Goal: Task Accomplishment & Management: Use online tool/utility

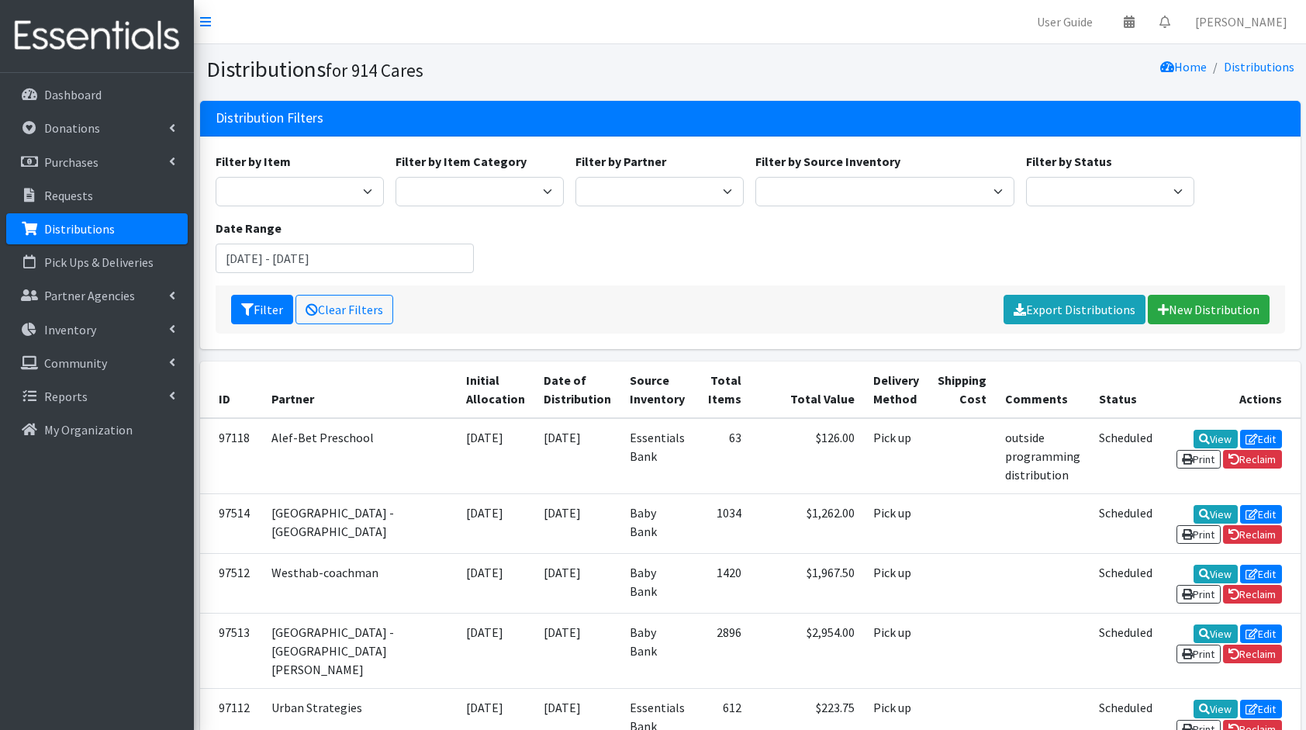
click at [790, 247] on div "Filter by Item 11+ Hygiene Kit 2-5 Hygiene Kit 6-10 Hygiene Kit Baby Bank Baby …" at bounding box center [749, 218] width 1081 height 133
click at [313, 178] on select "11+ Hygiene Kit 2-5 Hygiene Kit 6-10 Hygiene Kit Baby Bank Baby Count Baby Carr…" at bounding box center [300, 191] width 168 height 29
click at [596, 216] on div "Filter by Item 11+ Hygiene Kit 2-5 Hygiene Kit 6-10 Hygiene Kit Baby Bank Baby …" at bounding box center [749, 218] width 1081 height 133
click at [700, 191] on select "4Communities 914United Abbot House Accompany Now Alef-Bet Preschool All Access …" at bounding box center [660, 191] width 168 height 29
select select "2894"
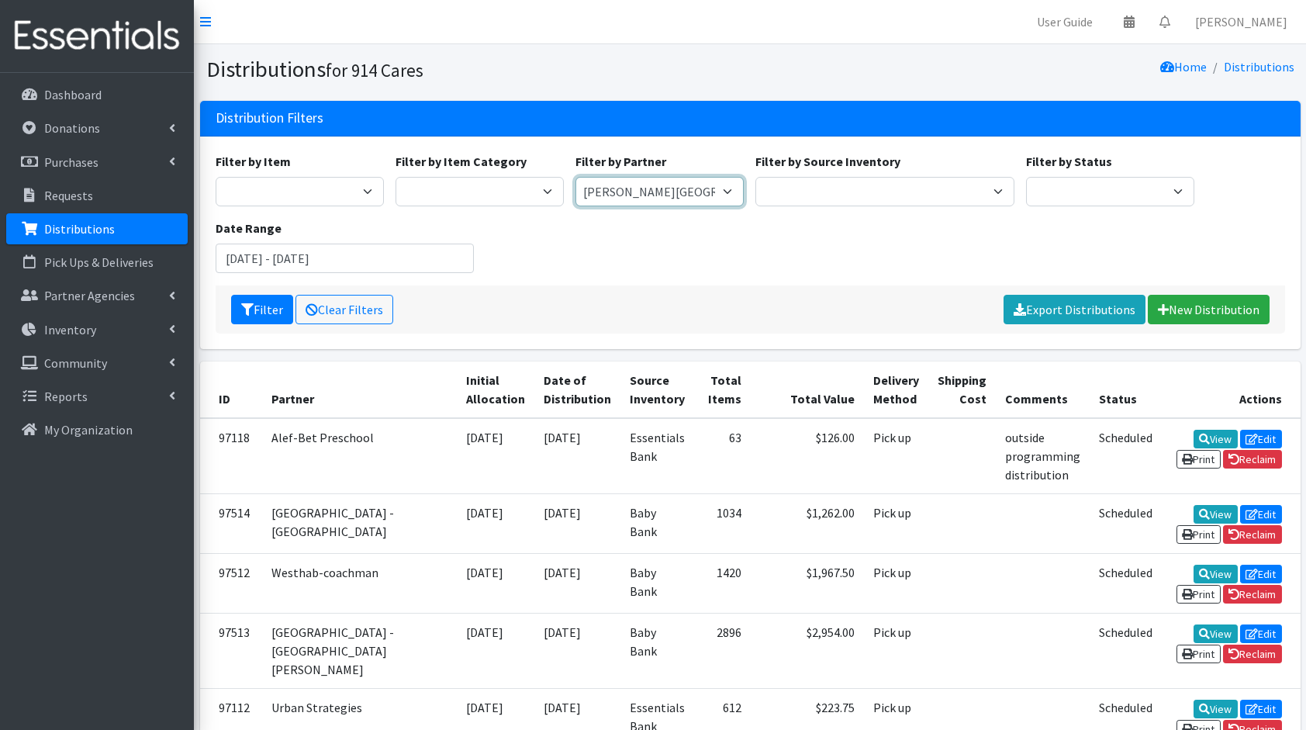
click at [576, 177] on select "4Communities 914United Abbot House Accompany Now Alef-Bet Preschool All Access …" at bounding box center [660, 191] width 168 height 29
click at [324, 254] on input "August 2, 2025 - November 2, 2025" at bounding box center [345, 258] width 259 height 29
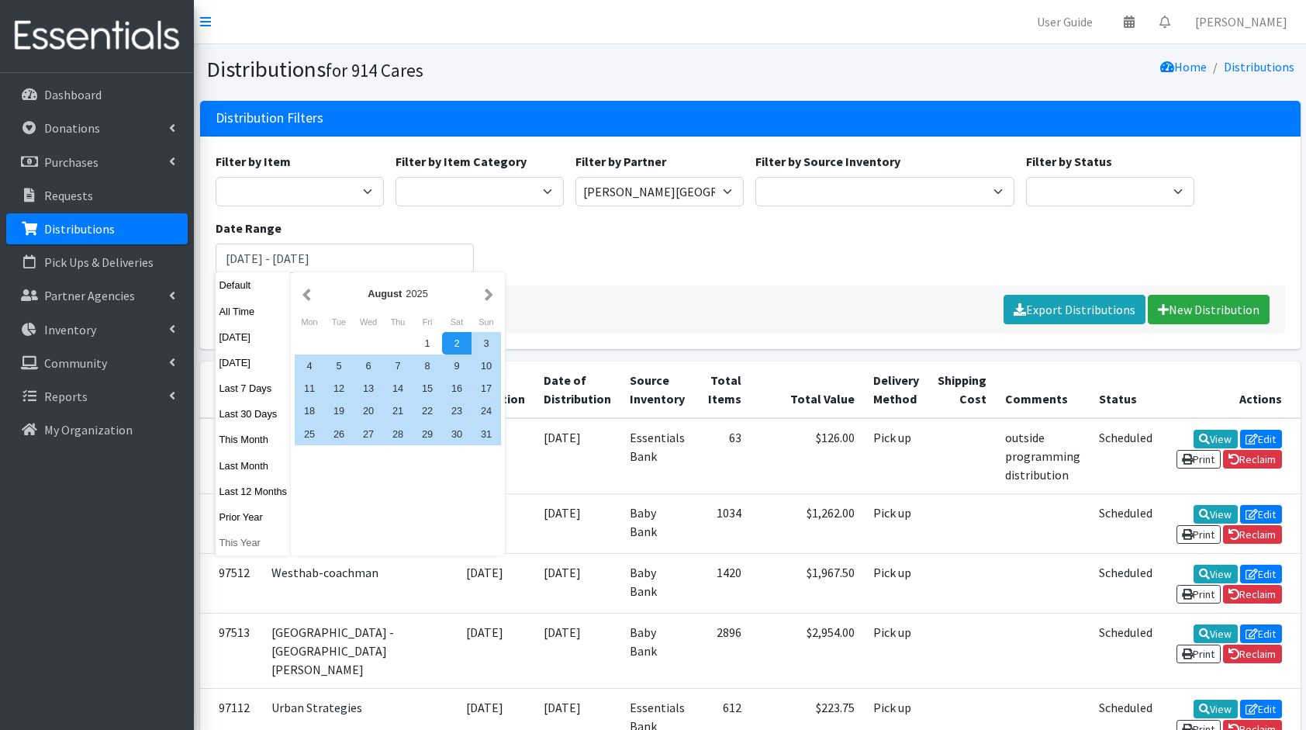
click at [231, 543] on button "This Year" at bounding box center [254, 542] width 76 height 22
type input "January 1, 2025 - December 31, 2025"
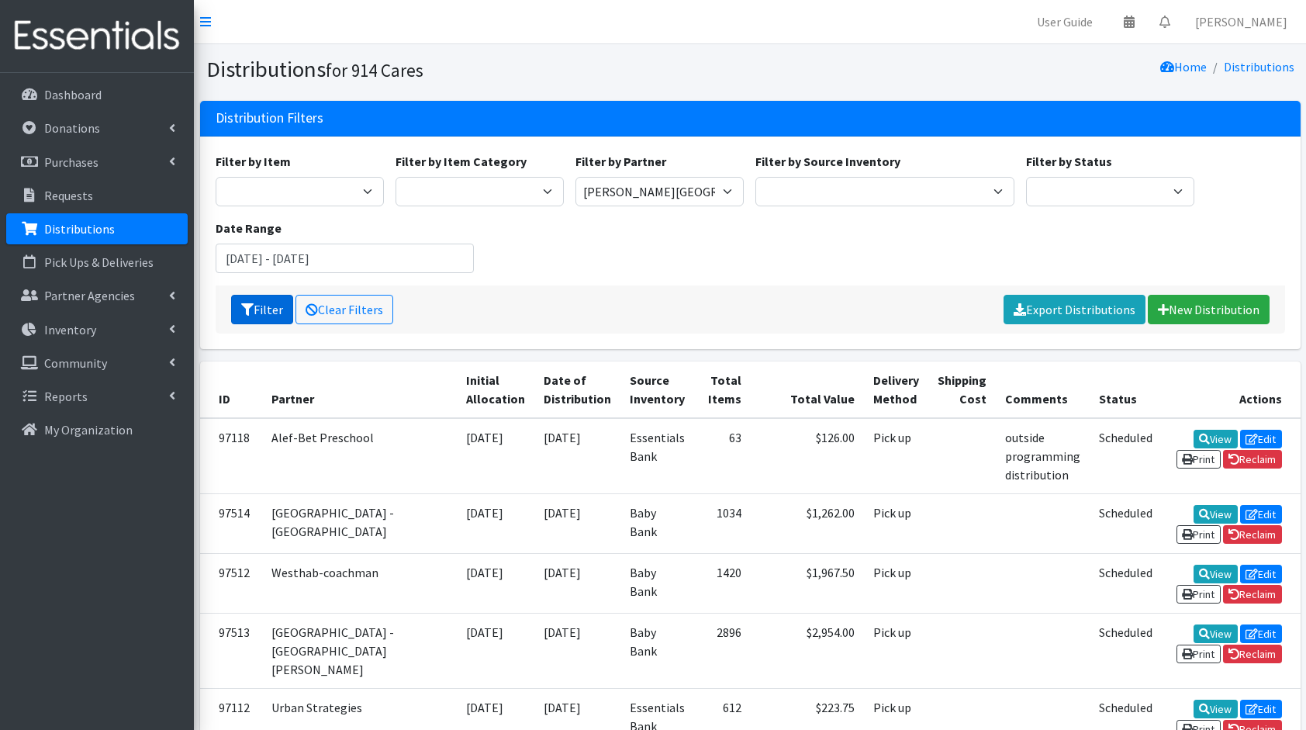
click at [247, 315] on button "Filter" at bounding box center [262, 309] width 62 height 29
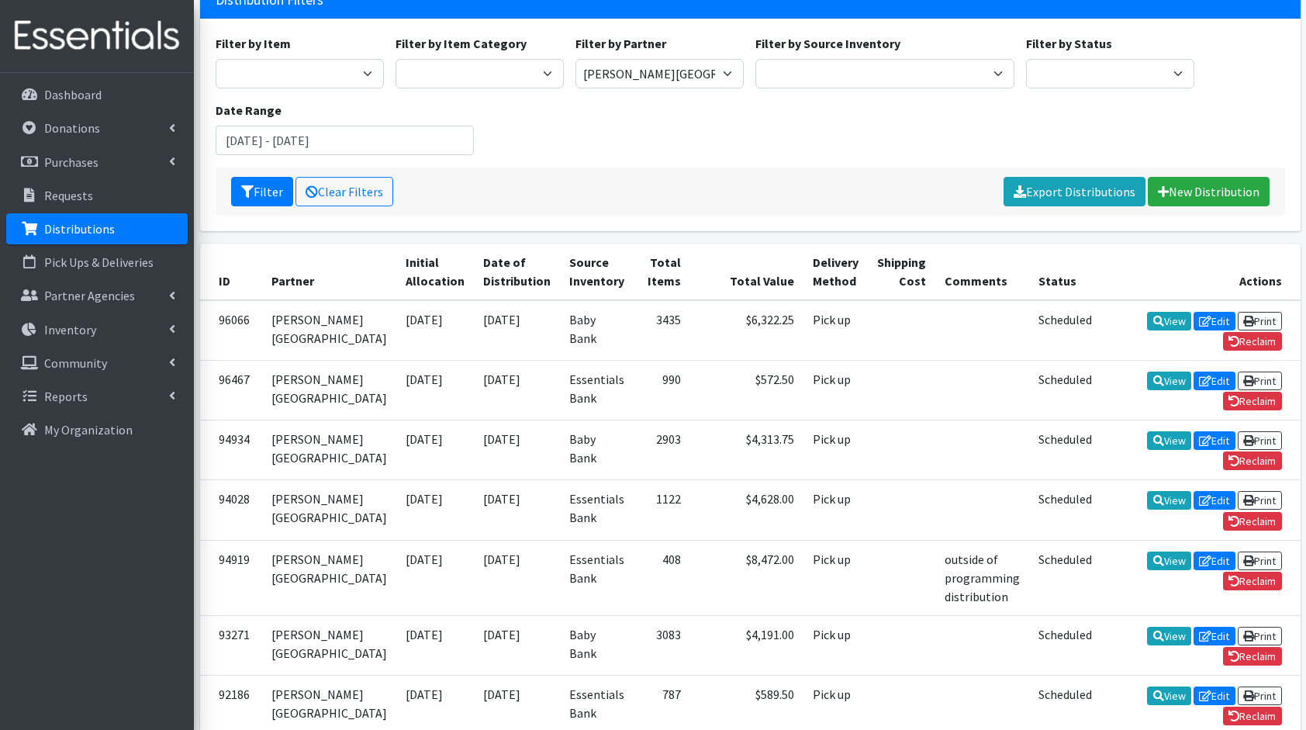
scroll to position [119, 0]
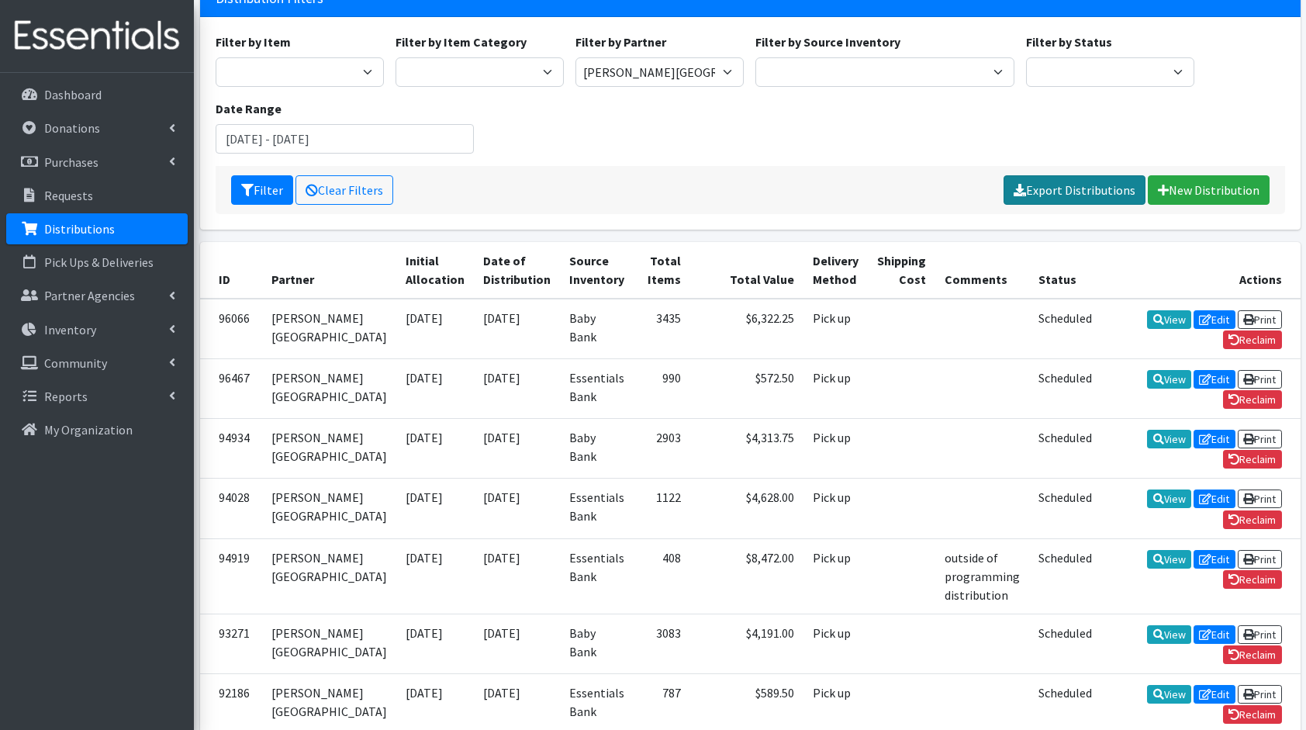
click at [1088, 188] on link "Export Distributions" at bounding box center [1075, 189] width 142 height 29
click at [822, 182] on div "Filter Clear Filters Please wait... New Distribution" at bounding box center [751, 190] width 1070 height 48
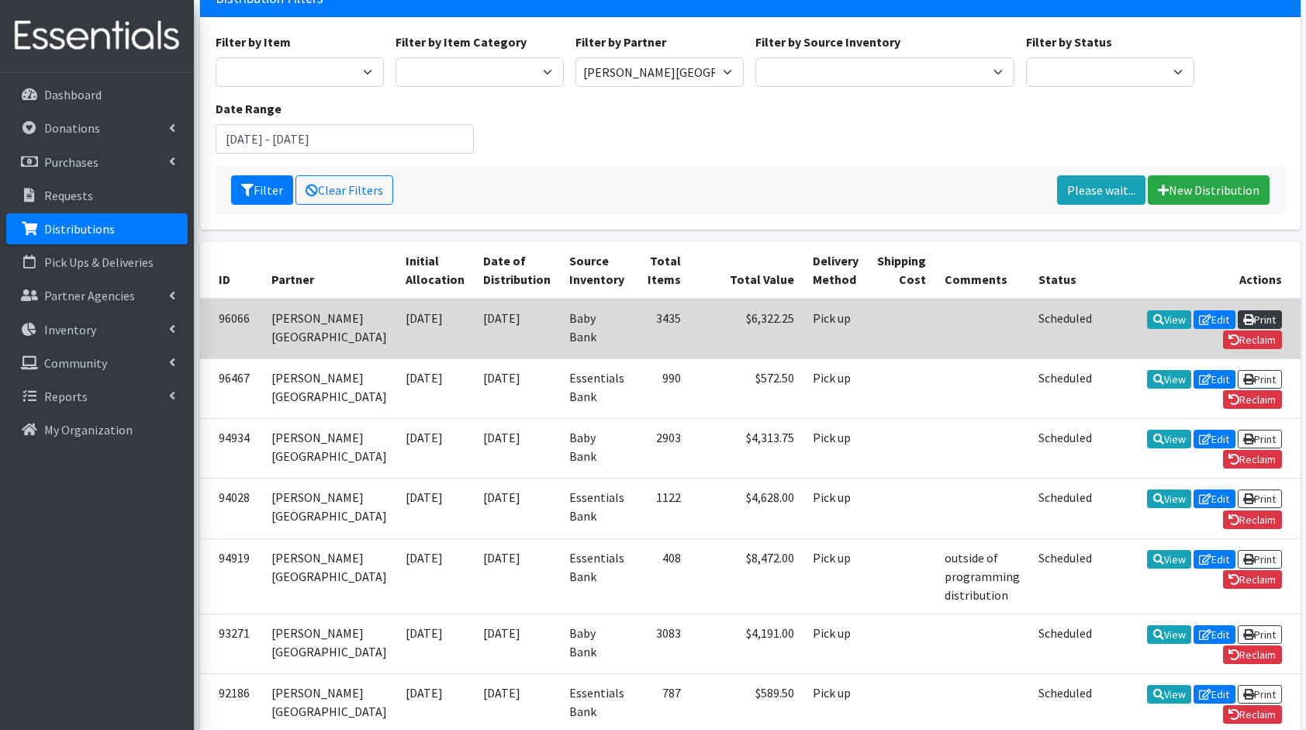
click at [1238, 313] on link "Print" at bounding box center [1260, 319] width 44 height 19
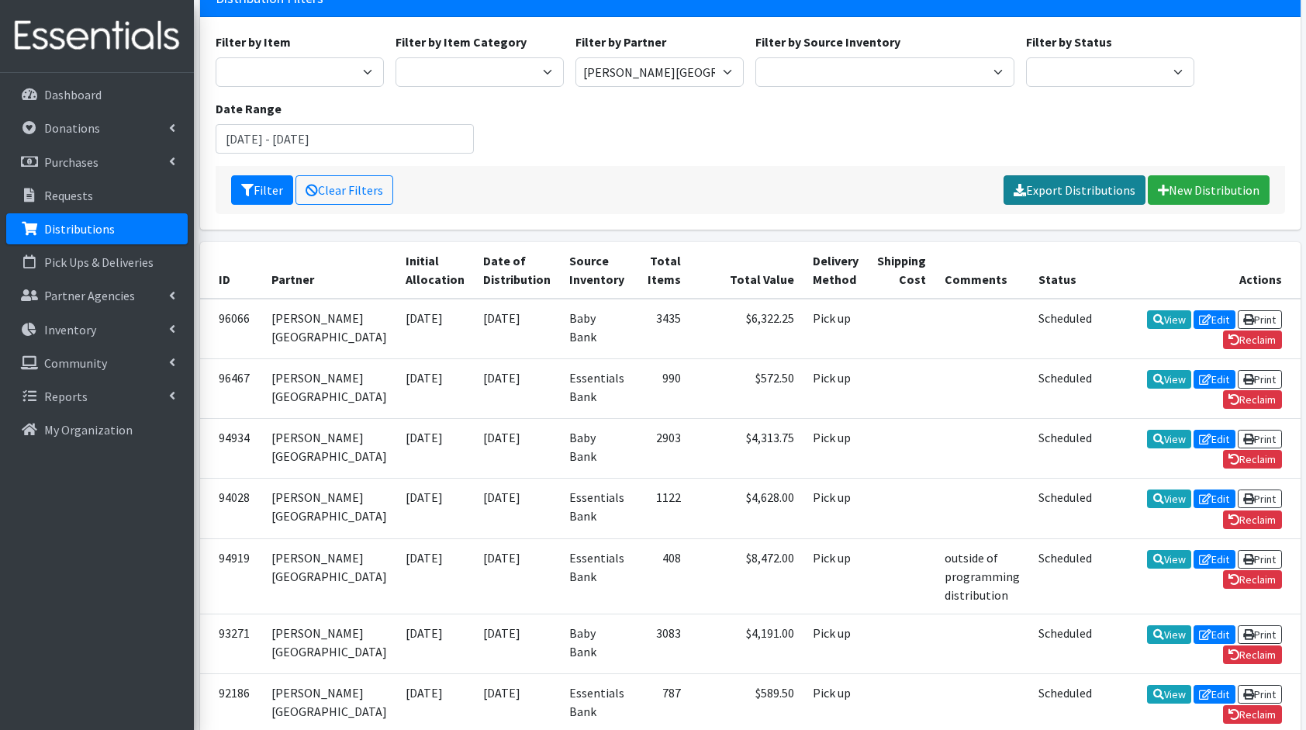
click at [1050, 182] on link "Export Distributions" at bounding box center [1075, 189] width 142 height 29
click at [669, 158] on div "Filter by Item 11+ Hygiene Kit 2-5 Hygiene Kit 6-10 Hygiene Kit Baby Bank Baby …" at bounding box center [749, 99] width 1081 height 133
click at [813, 180] on div "Filter Clear Filters Please wait... New Distribution" at bounding box center [751, 190] width 1070 height 48
click at [540, 152] on div "Filter by Item 11+ Hygiene Kit 2-5 Hygiene Kit 6-10 Hygiene Kit Baby Bank Baby …" at bounding box center [749, 99] width 1081 height 133
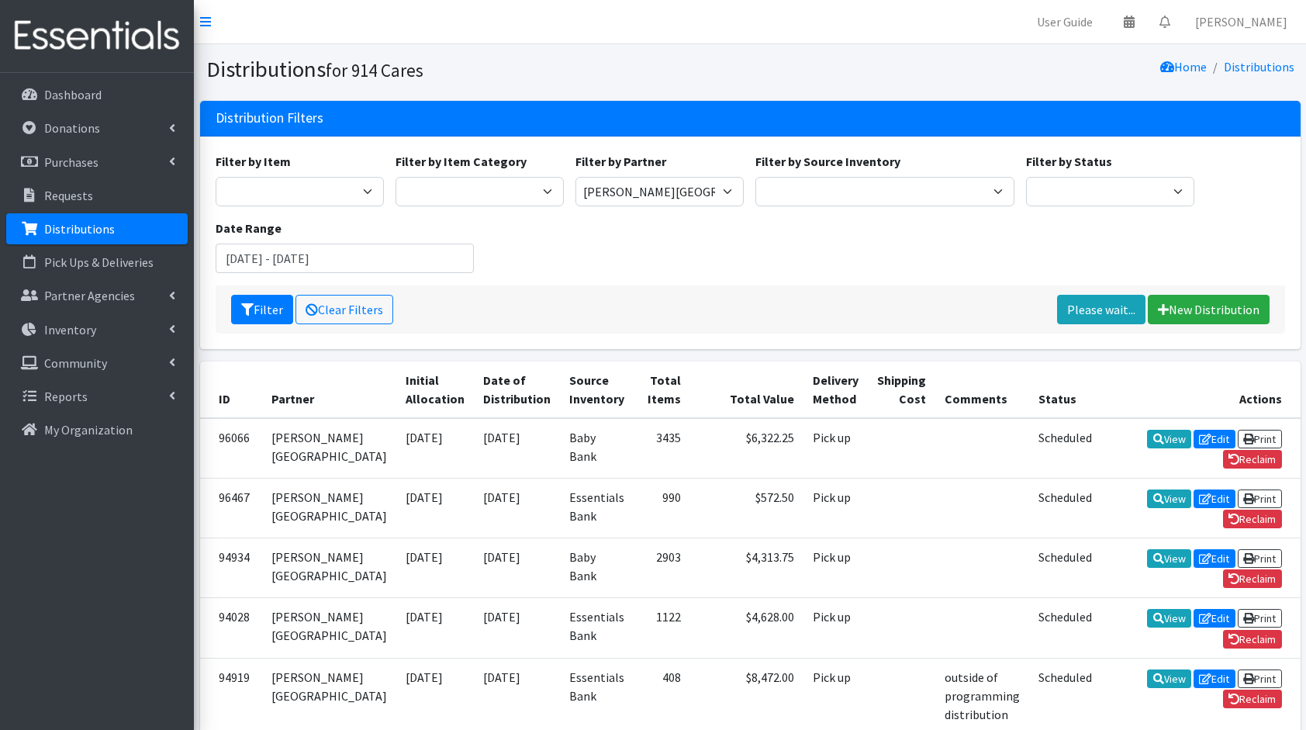
click at [740, 227] on div "Filter by Item 11+ Hygiene Kit 2-5 Hygiene Kit 6-10 Hygiene Kit Baby Bank Baby …" at bounding box center [749, 218] width 1081 height 133
click at [576, 268] on div "Filter by Item 11+ Hygiene Kit 2-5 Hygiene Kit 6-10 Hygiene Kit Baby Bank Baby …" at bounding box center [749, 218] width 1081 height 133
click at [326, 320] on link "Clear Filters" at bounding box center [345, 309] width 98 height 29
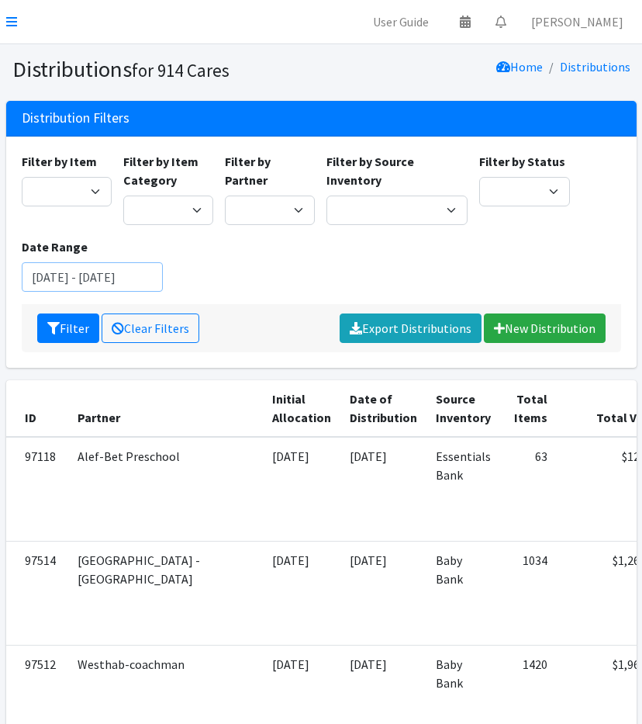
click at [88, 268] on input "August 2, 2025 - November 2, 2025" at bounding box center [92, 276] width 141 height 29
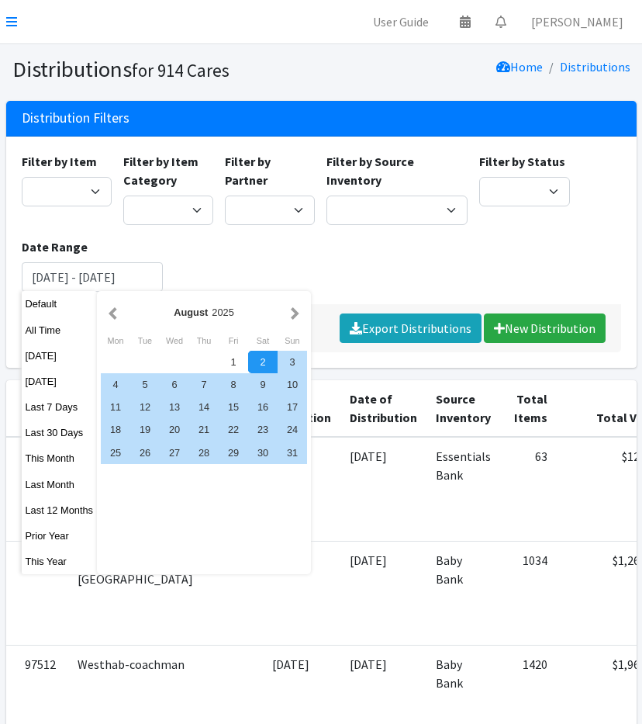
click at [265, 361] on div "2" at bounding box center [262, 362] width 29 height 22
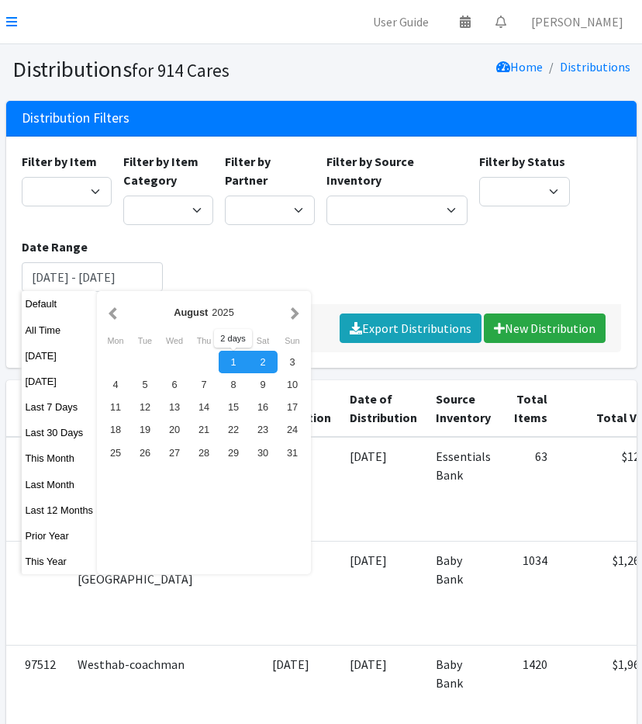
click at [241, 361] on div "1" at bounding box center [233, 362] width 29 height 22
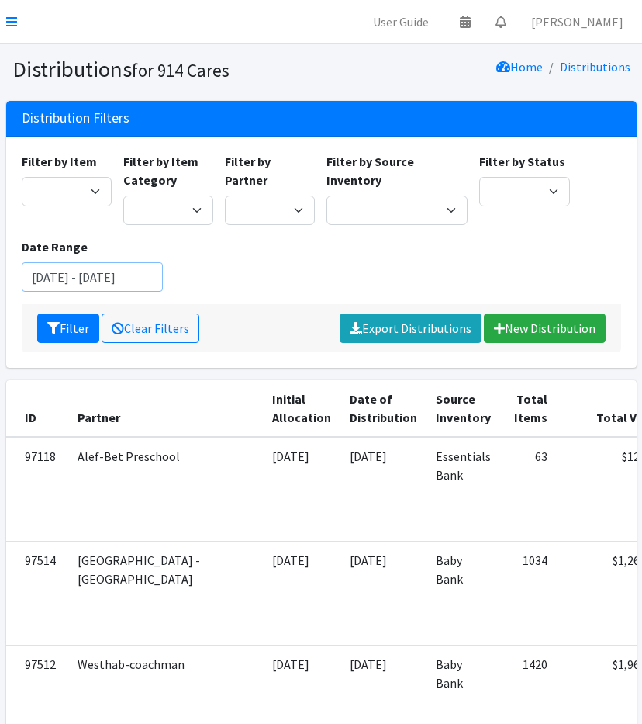
click at [109, 275] on input "August 1, 2025 - August 2, 2025" at bounding box center [92, 276] width 141 height 29
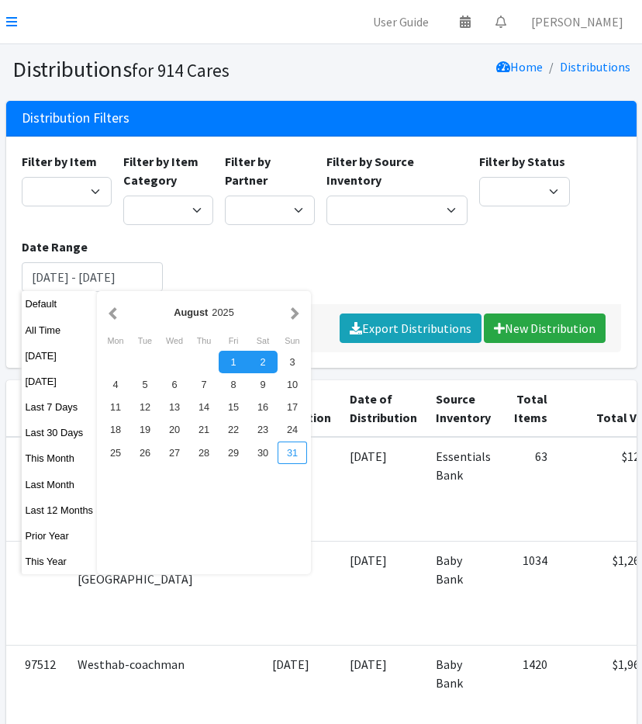
click at [289, 453] on div "31" at bounding box center [292, 452] width 29 height 22
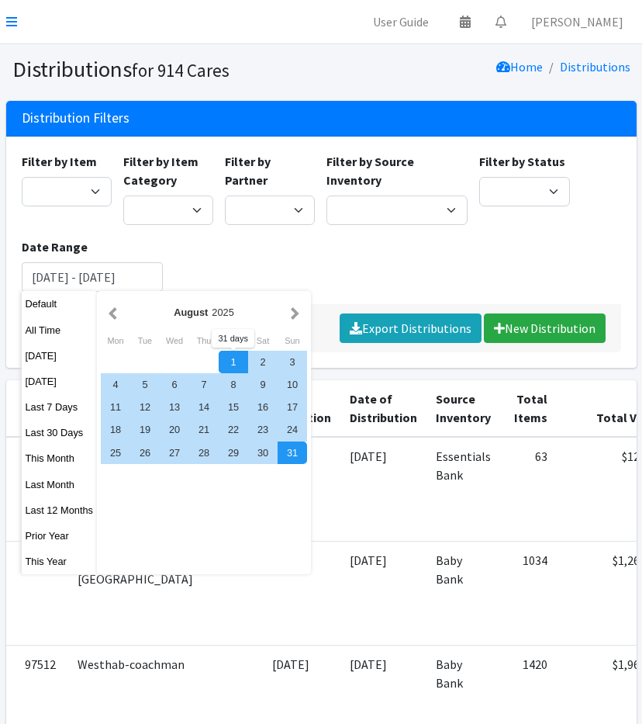
click at [225, 361] on div "1" at bounding box center [233, 362] width 29 height 22
type input "August 1, 2025 - August 31, 2025"
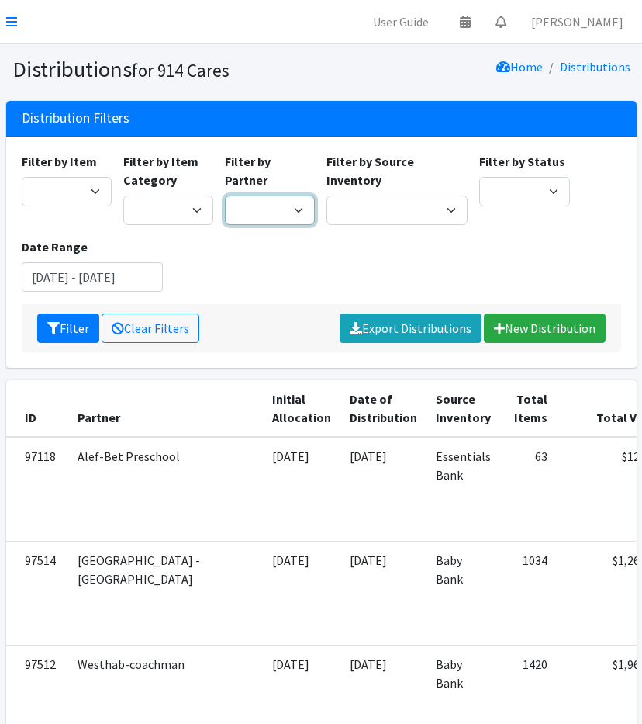
click at [270, 196] on select "4Communities 914United Abbot House Accompany Now Alef-Bet Preschool All Access …" at bounding box center [270, 210] width 90 height 29
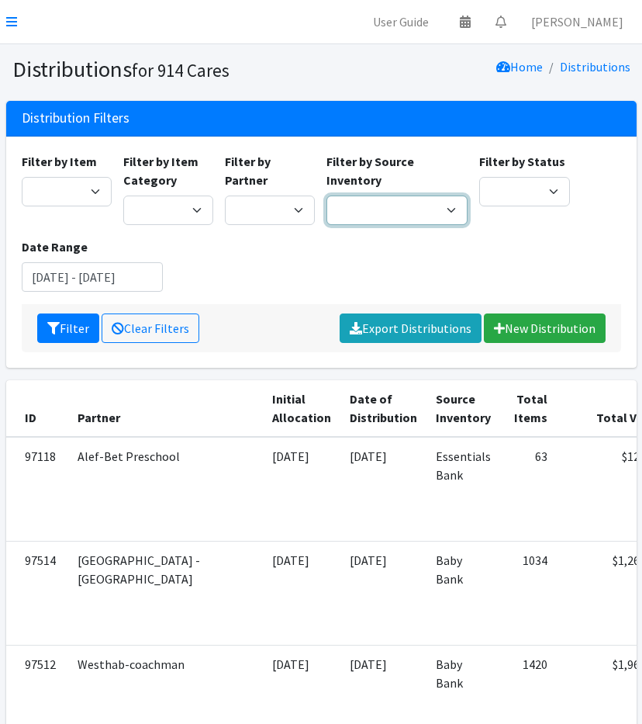
click at [395, 200] on select "Baby Bank Camp Clothing Plus Essentials Bank Westchester Reads" at bounding box center [397, 210] width 141 height 29
select select "305"
click at [327, 196] on select "Baby Bank Camp Clothing Plus Essentials Bank Westchester Reads" at bounding box center [397, 210] width 141 height 29
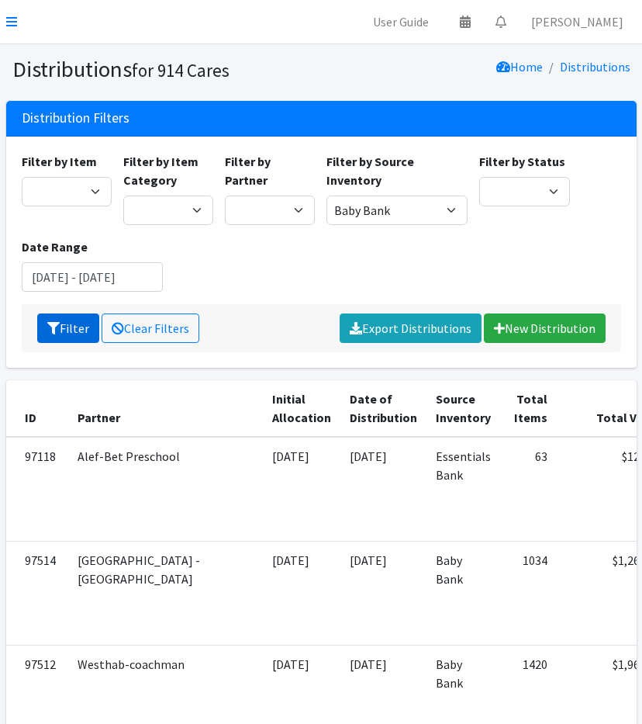
click at [73, 330] on button "Filter" at bounding box center [68, 327] width 62 height 29
